Goal: Communication & Community: Participate in discussion

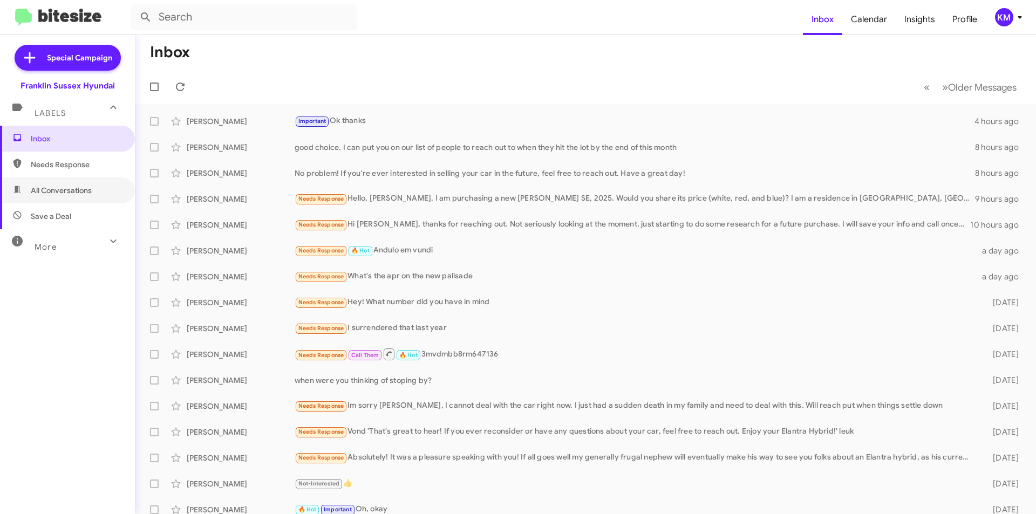
click at [69, 185] on span "All Conversations" at bounding box center [61, 190] width 61 height 11
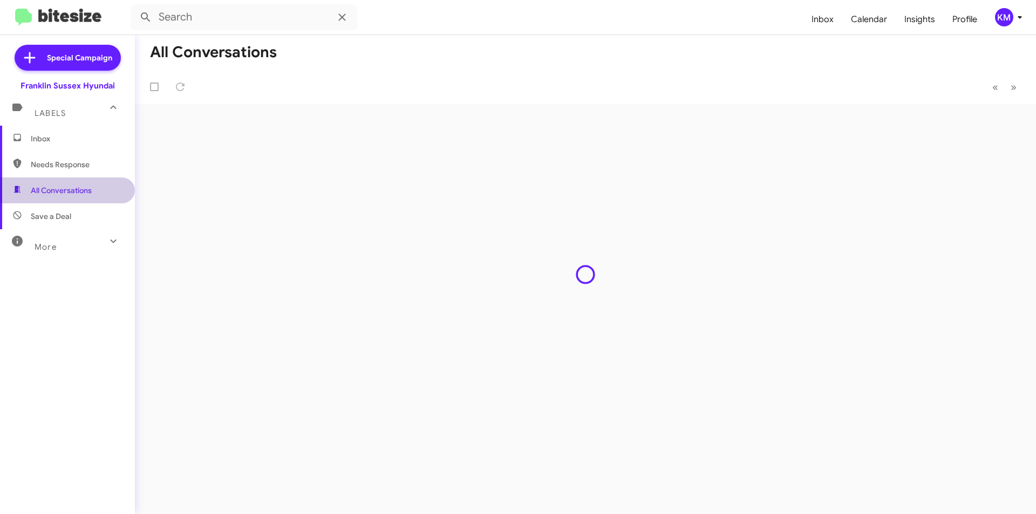
type input "in:all-conversations"
